Goal: Task Accomplishment & Management: Use online tool/utility

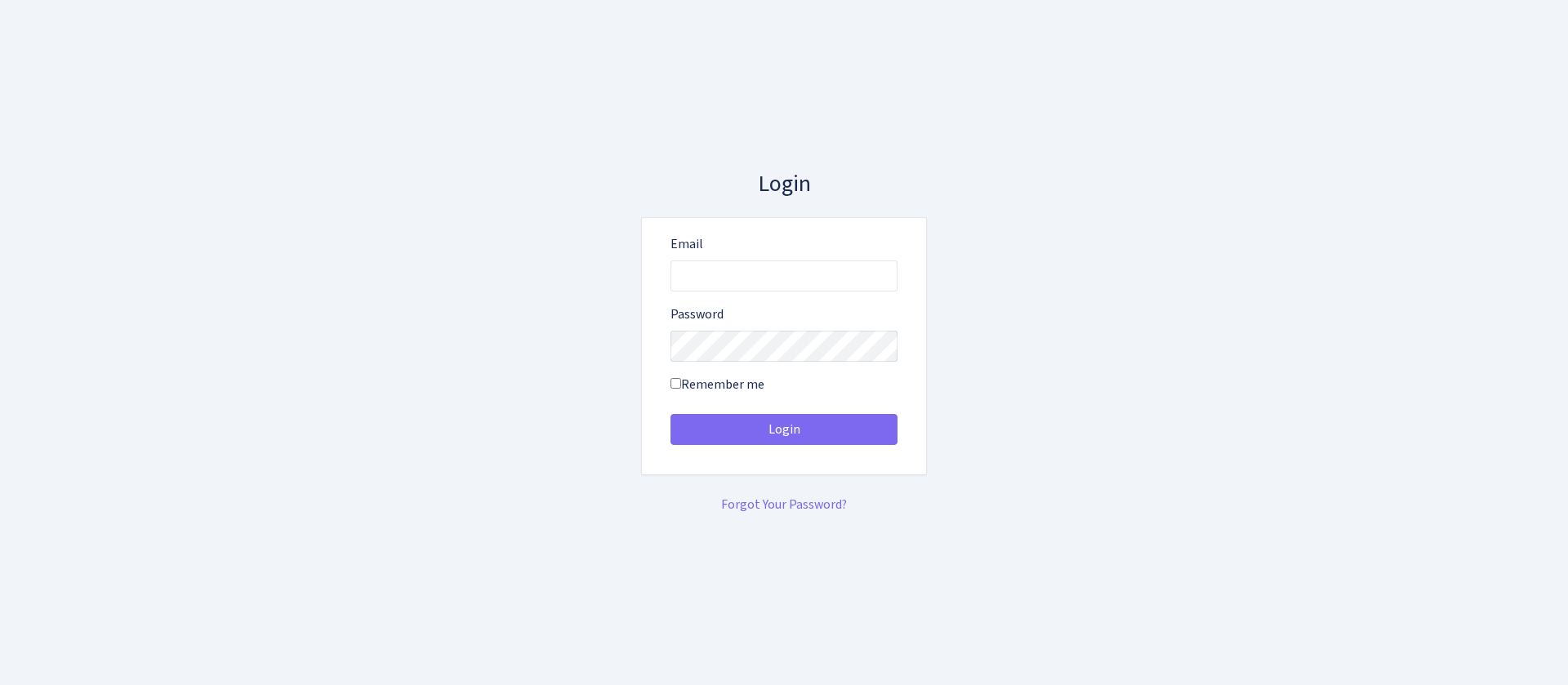
type input "[EMAIL_ADDRESS][DOMAIN_NAME]"
click at [671, 414] on button "Login" at bounding box center [784, 429] width 227 height 31
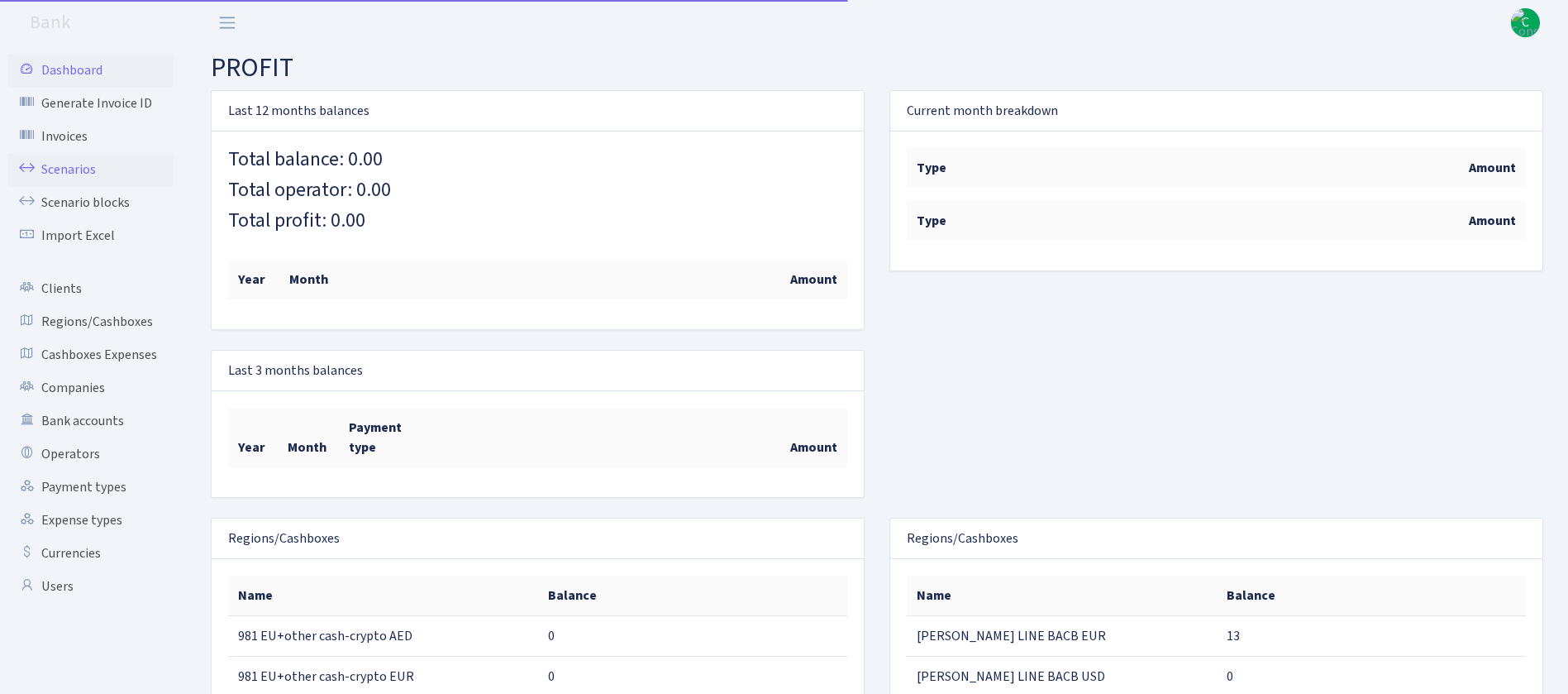
click at [91, 166] on link "Scenarios" at bounding box center [91, 170] width 165 height 33
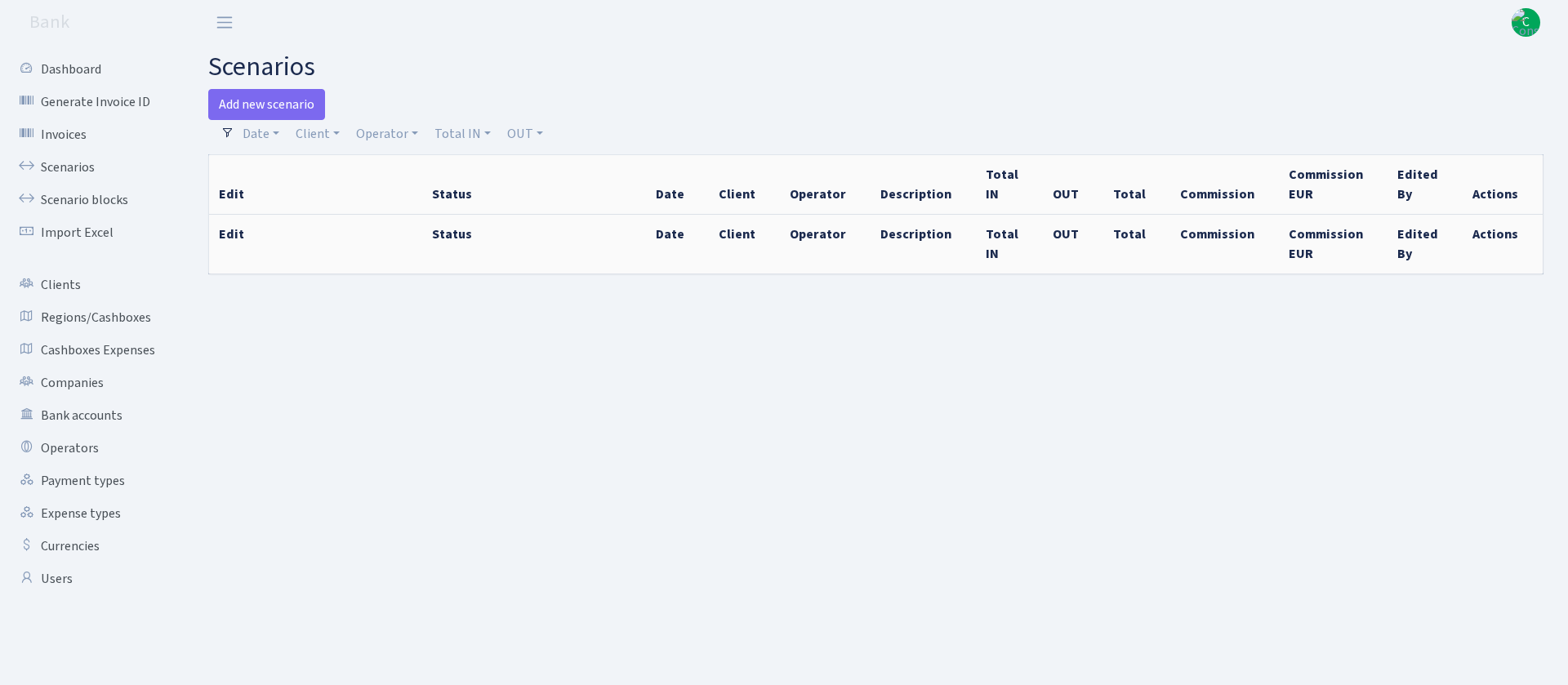
select select "100"
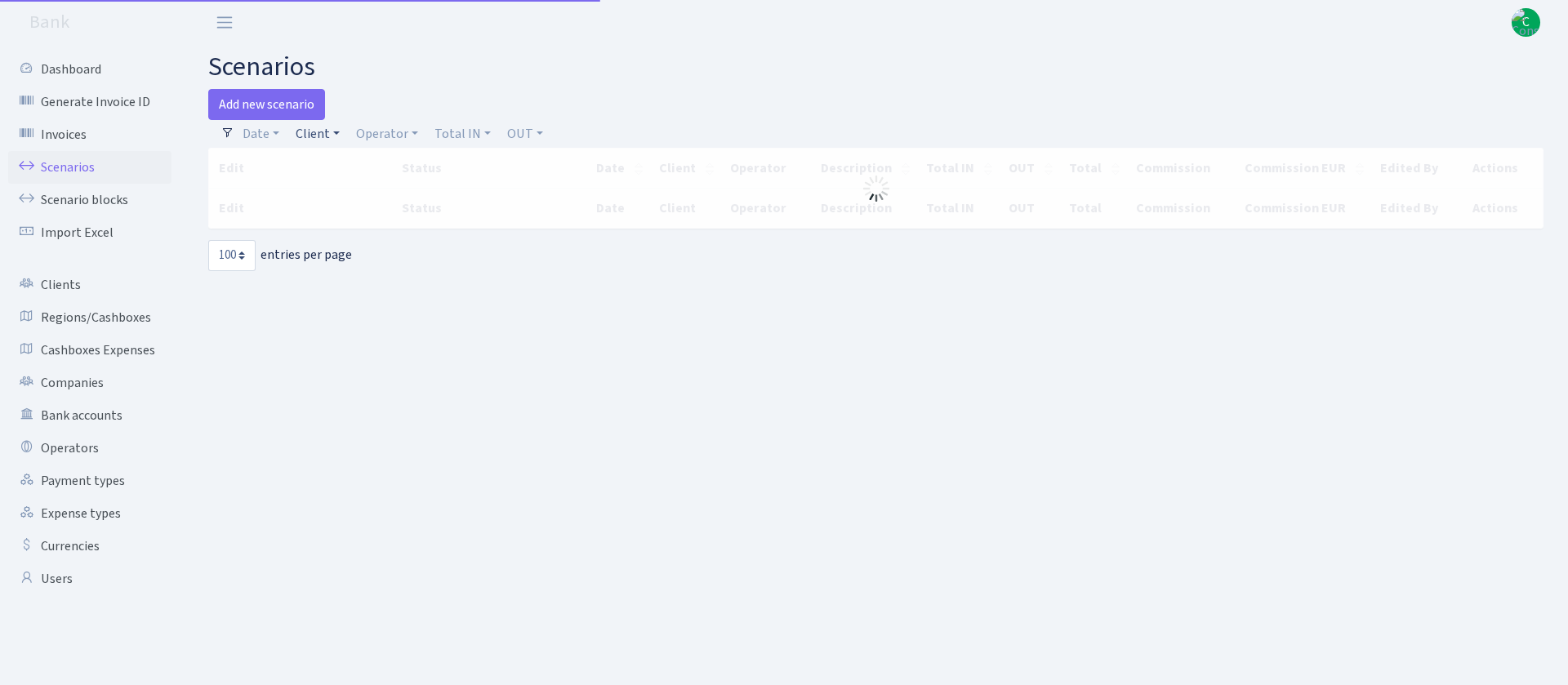
click at [316, 129] on link "Client" at bounding box center [318, 134] width 57 height 27
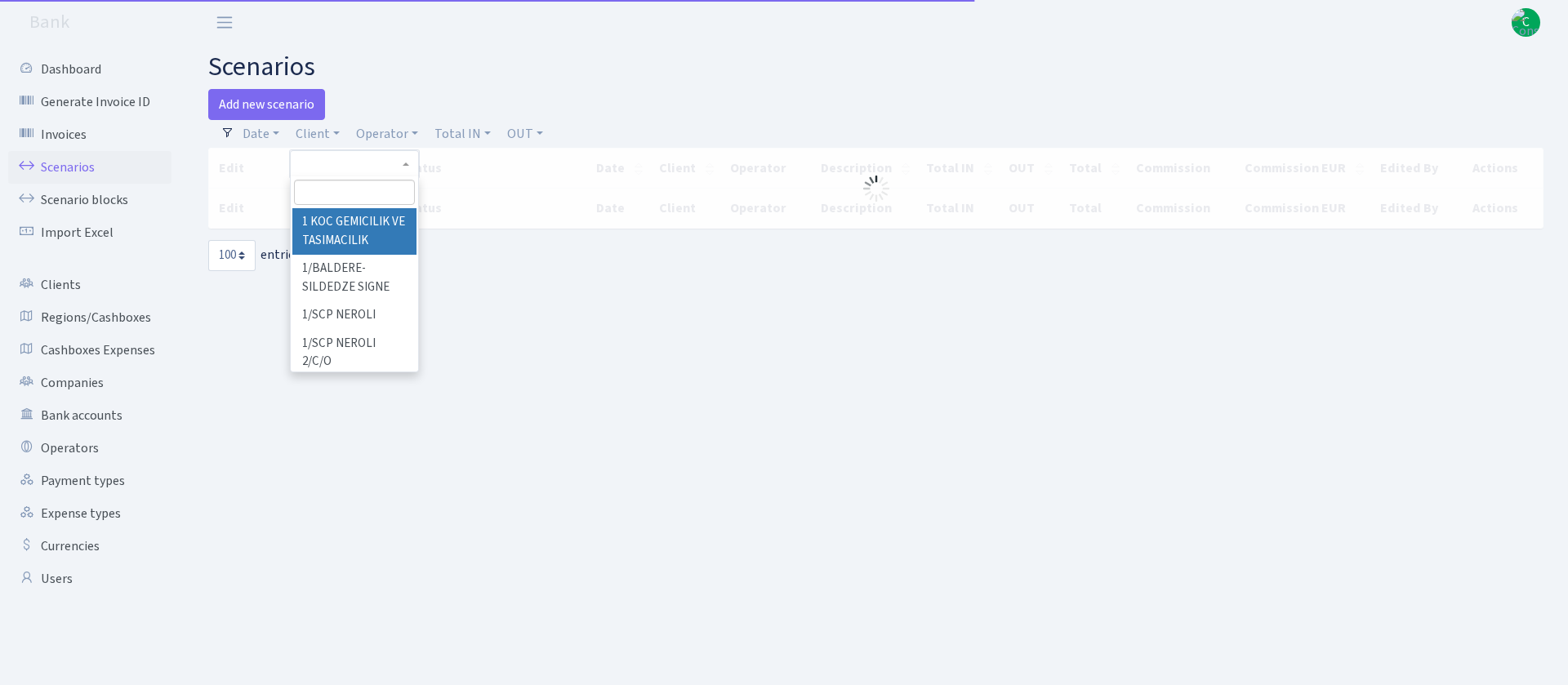
click at [364, 184] on input "search" at bounding box center [355, 192] width 121 height 26
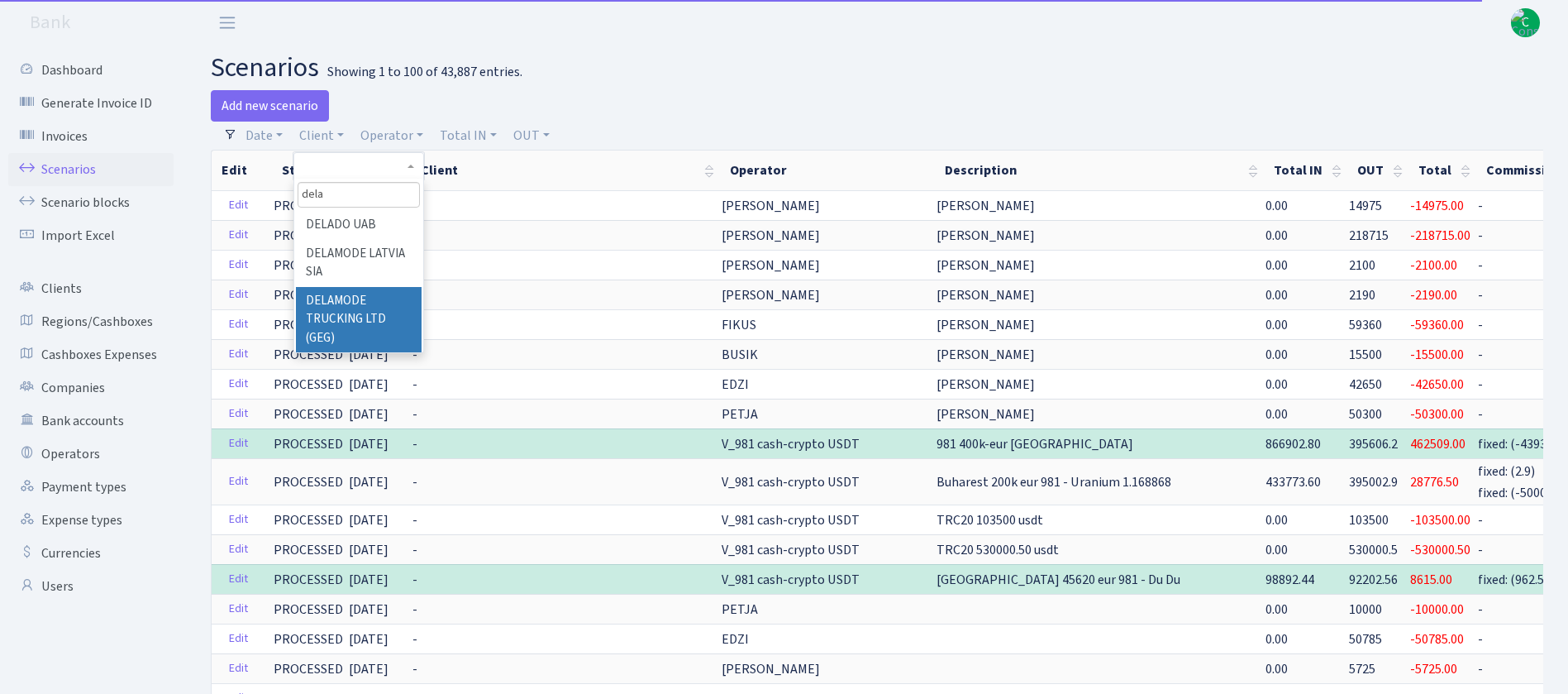
type input "dela"
click at [351, 315] on li "DELAMODE TRUCKING LTD (GEG)" at bounding box center [358, 319] width 125 height 66
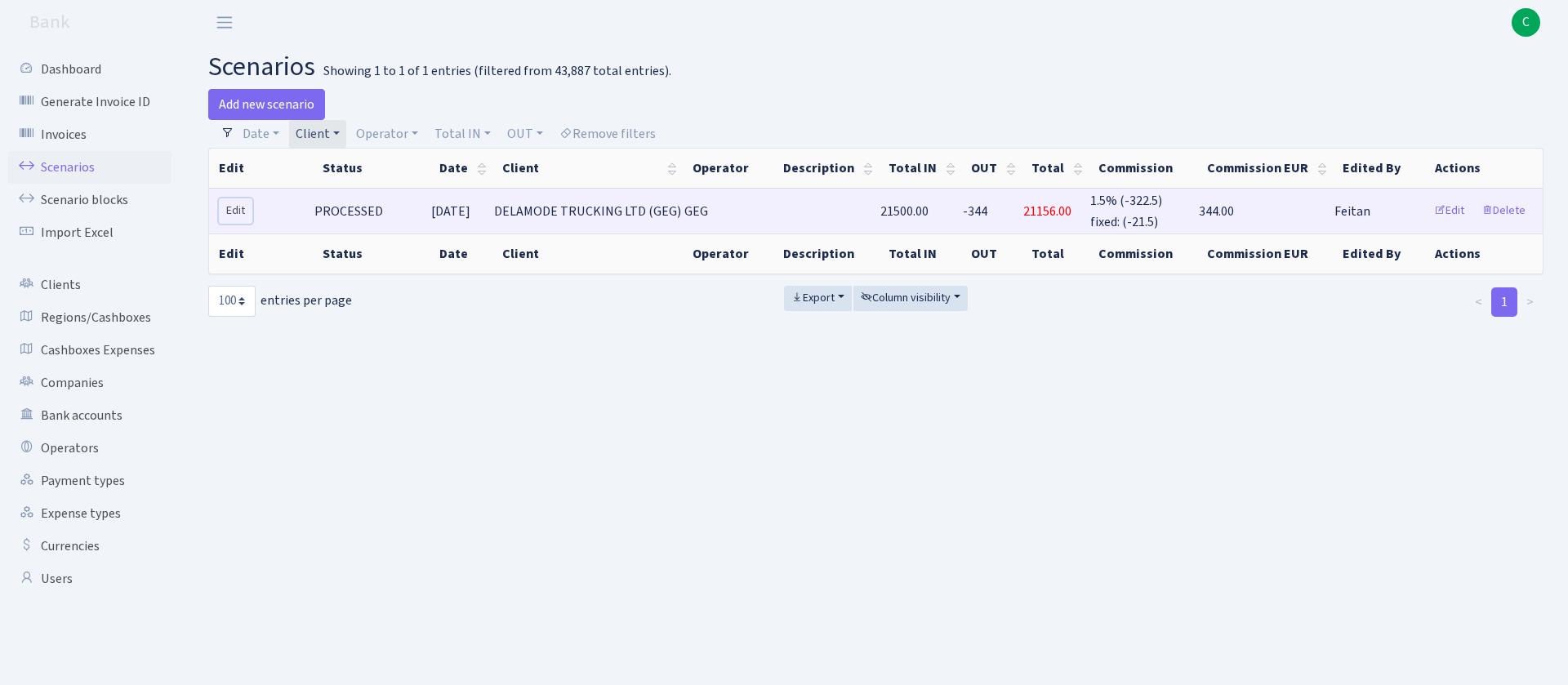
click at [244, 206] on link "Edit" at bounding box center [236, 212] width 34 height 26
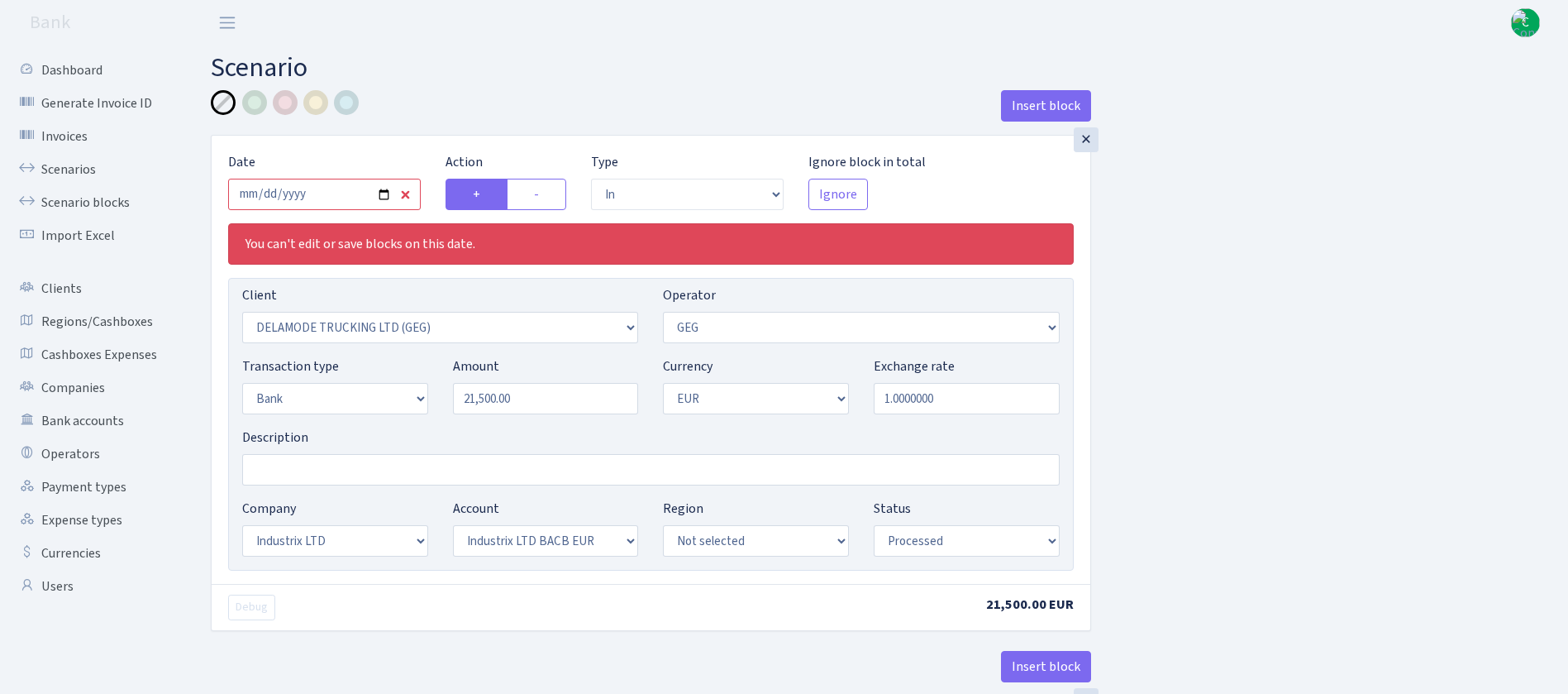
select select "in"
select select "3295"
select select "65"
select select "2"
select select "1"
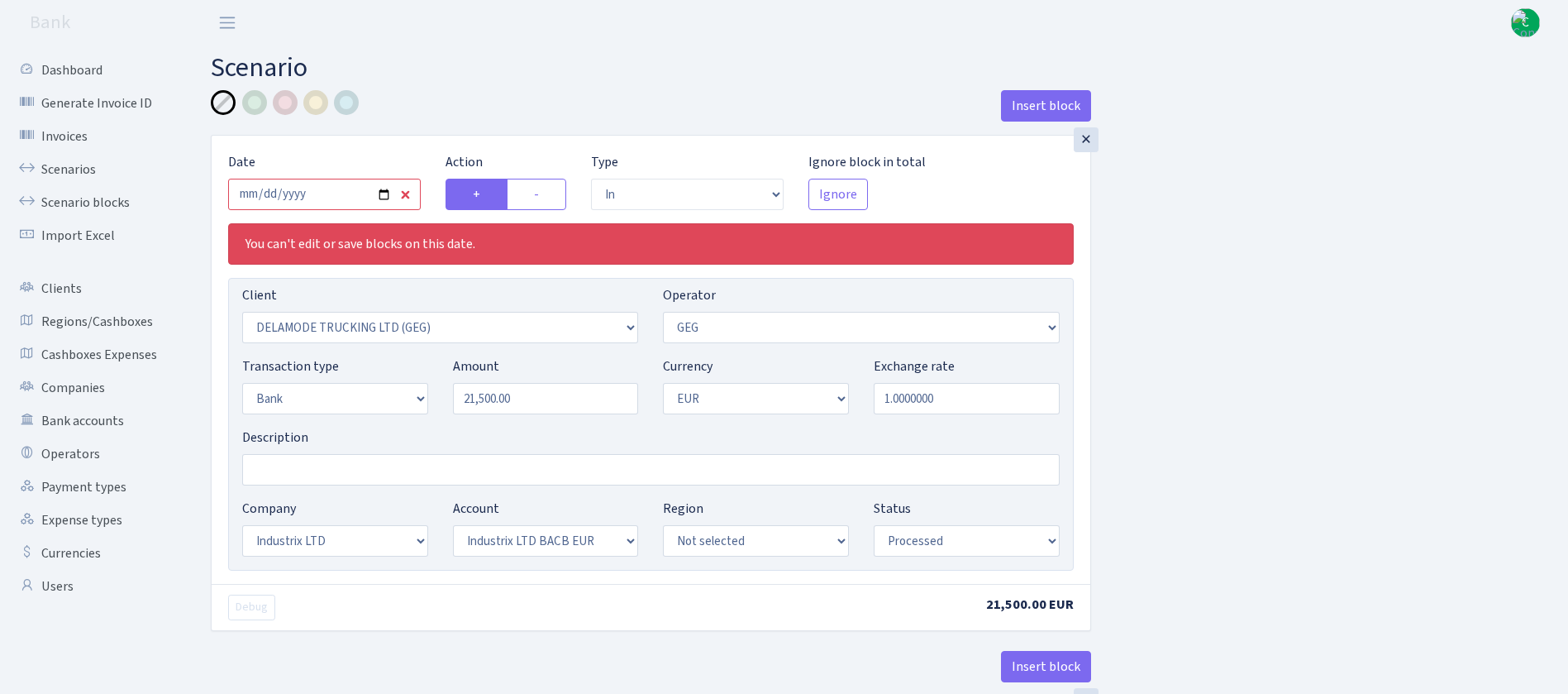
select select "17"
select select "41"
select select "processed"
select select "commission"
select select "65"
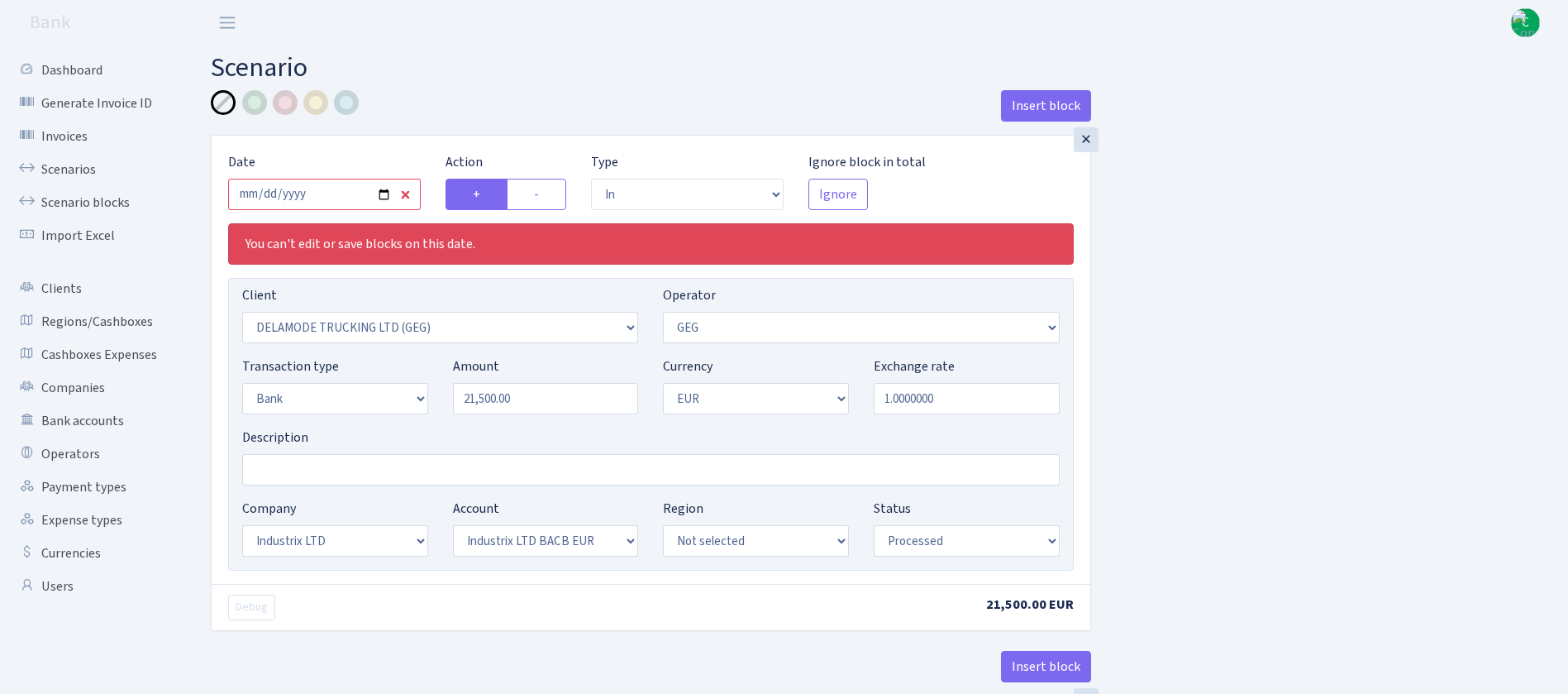
select select "processed"
select select "commission"
select select "fixed"
select select "1"
select select "17"
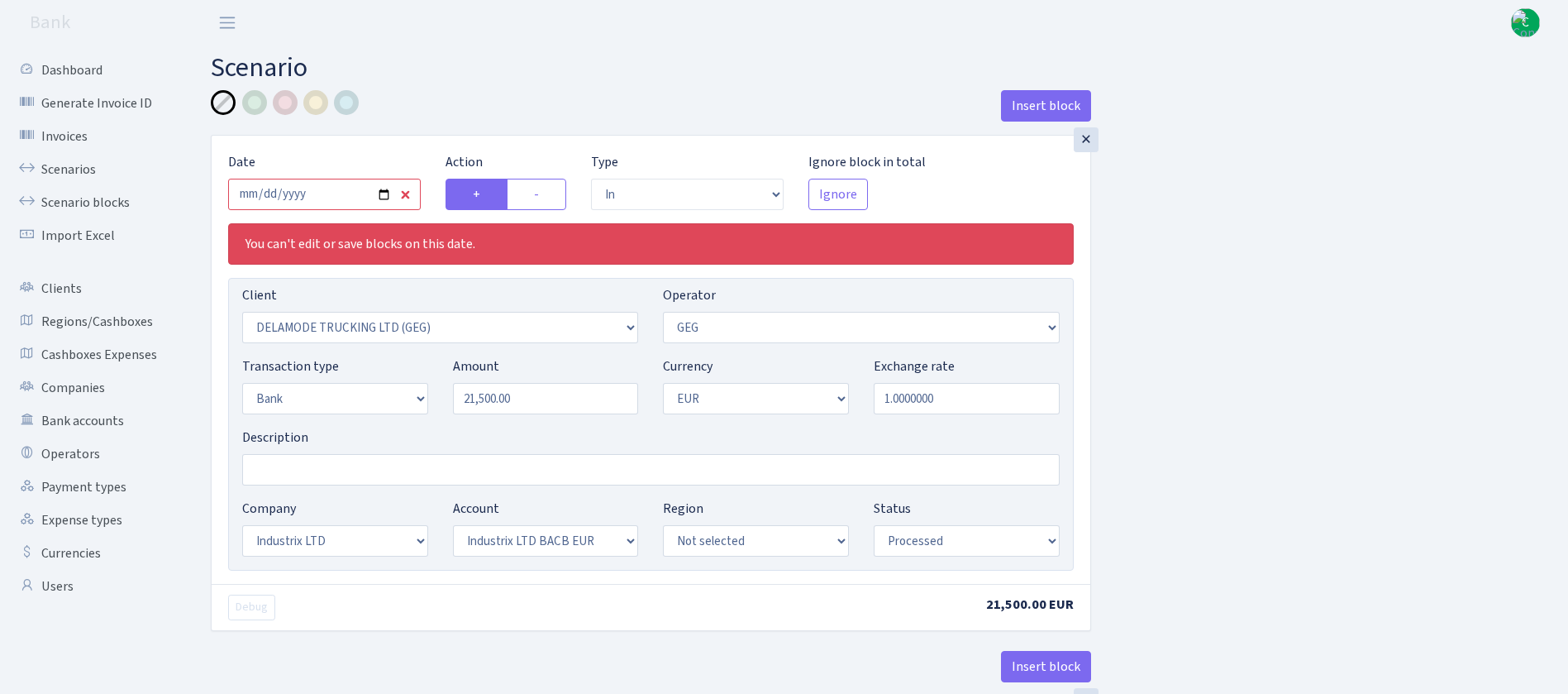
select select "41"
select select "processed"
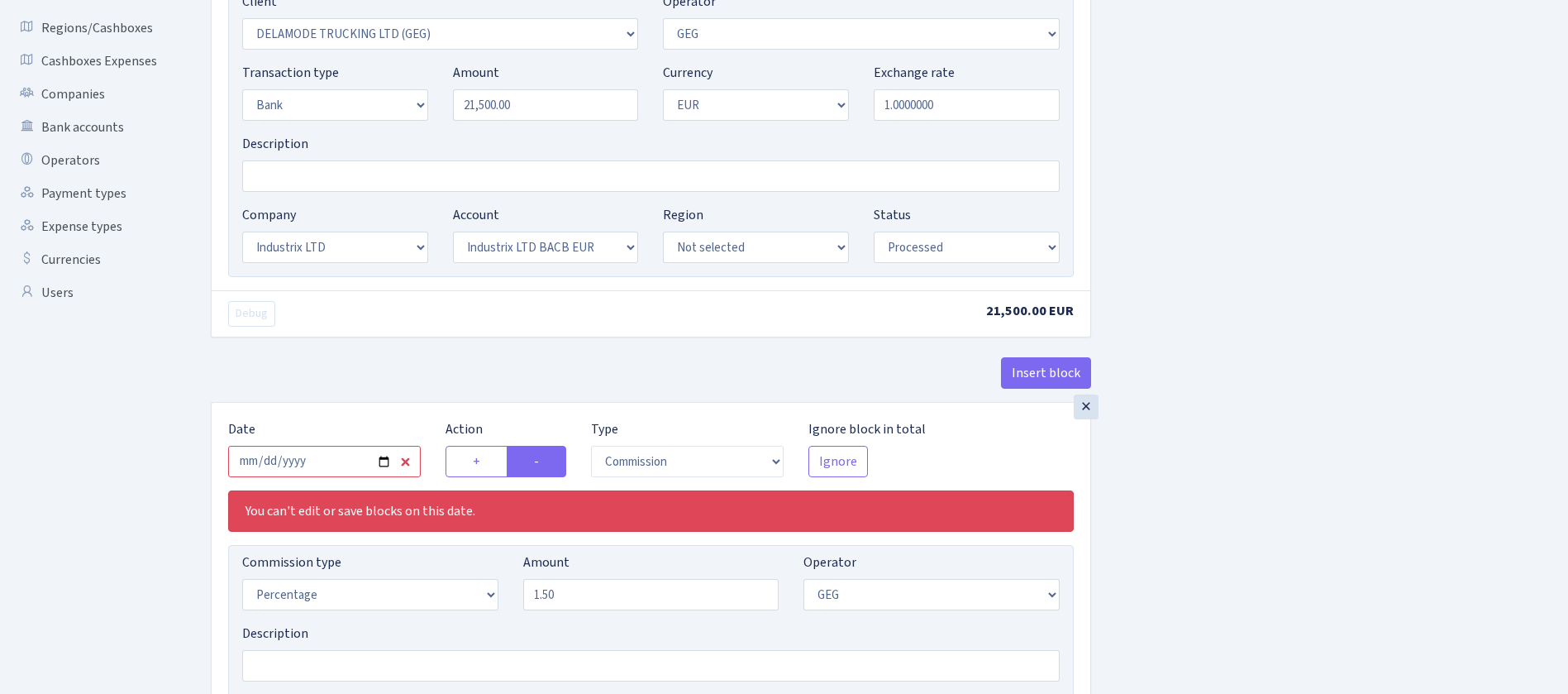
scroll to position [260, 0]
